Goal: Find specific page/section: Find specific page/section

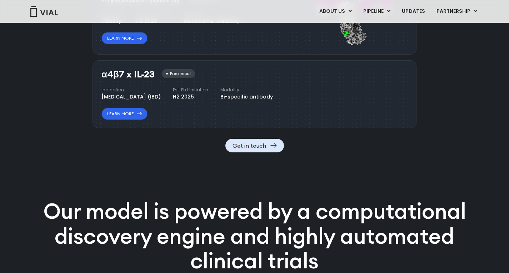
scroll to position [856, 0]
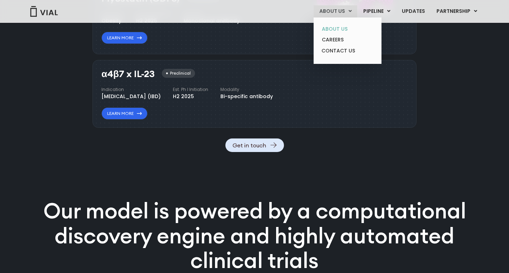
click at [332, 26] on link "ABOUT US" at bounding box center [347, 29] width 63 height 11
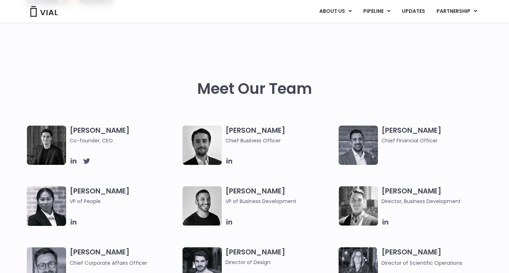
scroll to position [291, 0]
click at [57, 136] on img at bounding box center [46, 144] width 39 height 39
click at [71, 159] on icon at bounding box center [73, 161] width 6 height 6
click at [228, 158] on icon at bounding box center [229, 161] width 8 height 8
